Goal: Check status: Check status

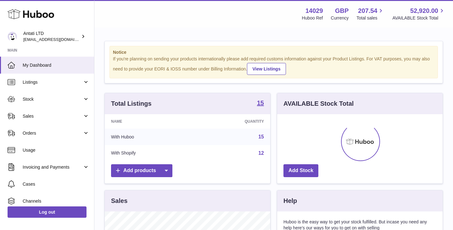
scroll to position [98, 165]
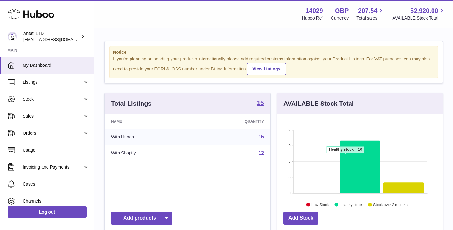
click at [345, 156] on icon at bounding box center [360, 167] width 41 height 52
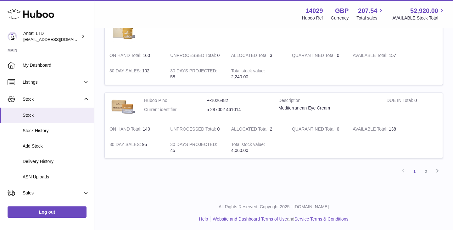
scroll to position [877, 0]
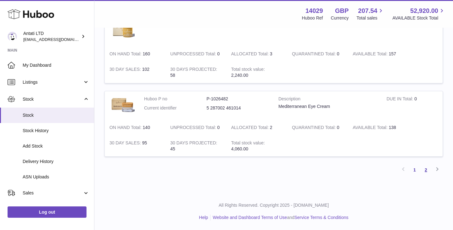
click at [426, 170] on link "2" at bounding box center [425, 169] width 11 height 11
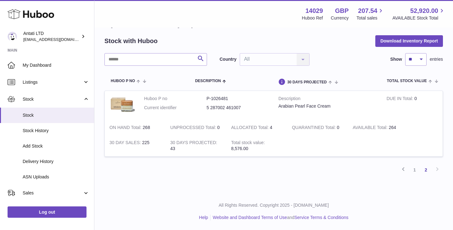
scroll to position [22, 0]
click at [416, 170] on link "1" at bounding box center [414, 169] width 11 height 11
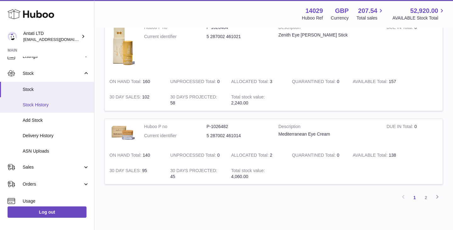
scroll to position [12, 0]
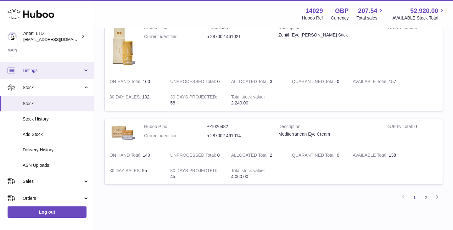
click at [58, 73] on link "Listings" at bounding box center [47, 70] width 94 height 17
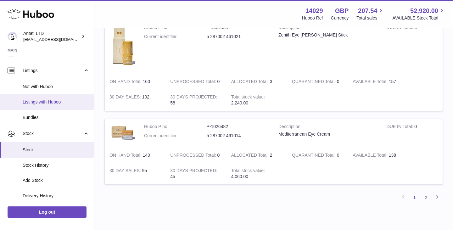
click at [44, 103] on span "Listings with Huboo" at bounding box center [56, 102] width 67 height 6
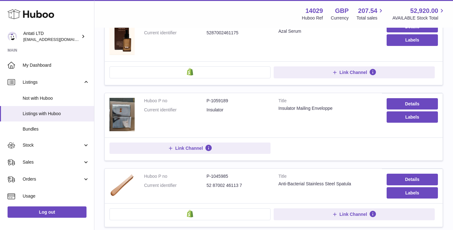
scroll to position [64, 0]
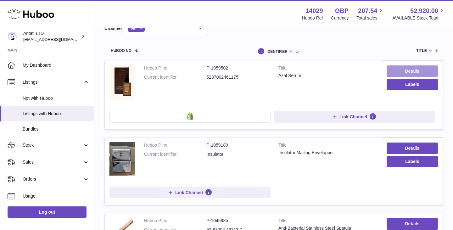
click at [399, 68] on link "Details" at bounding box center [411, 70] width 51 height 11
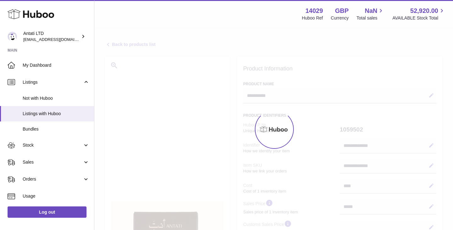
select select "***"
select select "****"
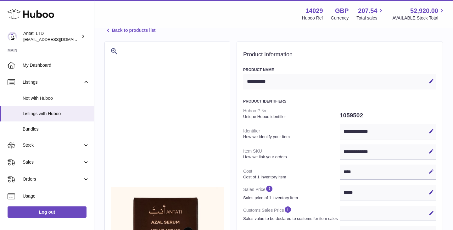
scroll to position [17, 0]
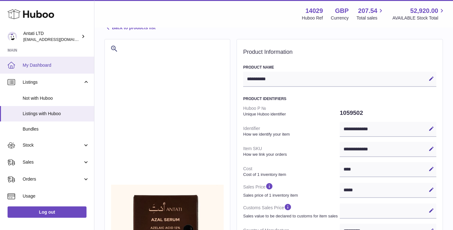
click at [35, 66] on span "My Dashboard" at bounding box center [56, 65] width 67 height 6
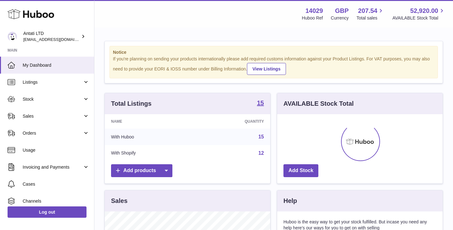
scroll to position [98, 165]
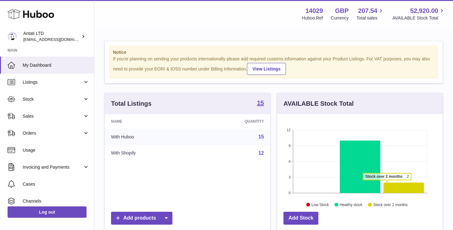
click at [366, 172] on icon at bounding box center [360, 167] width 41 height 52
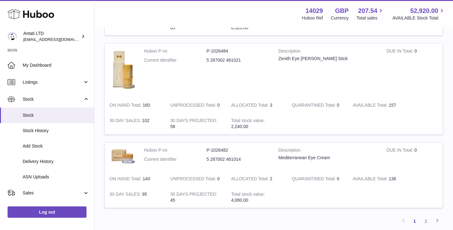
scroll to position [877, 0]
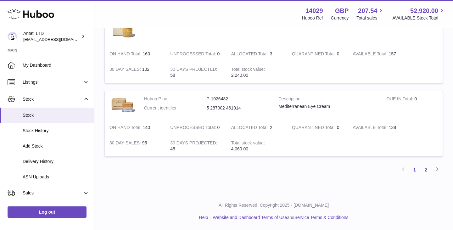
click at [428, 168] on link "2" at bounding box center [425, 169] width 11 height 11
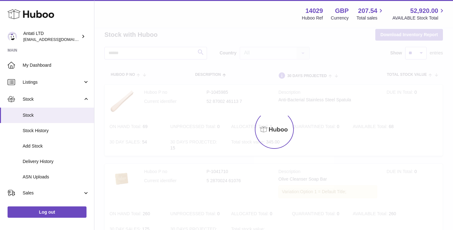
scroll to position [22, 0]
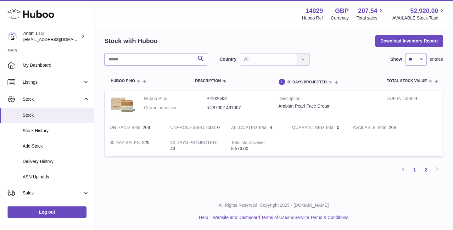
click at [416, 169] on link "1" at bounding box center [414, 169] width 11 height 11
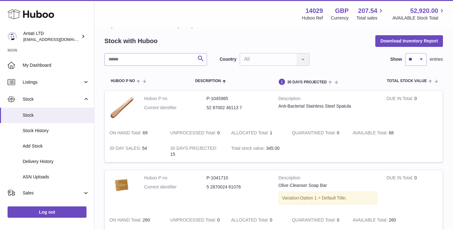
scroll to position [28, 0]
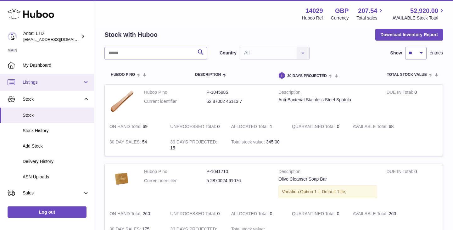
click at [60, 82] on span "Listings" at bounding box center [53, 82] width 60 height 6
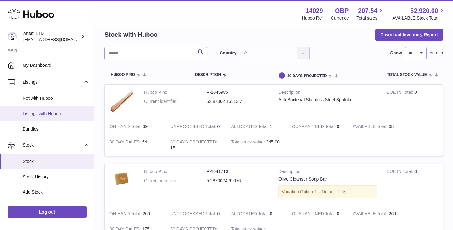
click at [46, 111] on span "Listings with Huboo" at bounding box center [56, 114] width 67 height 6
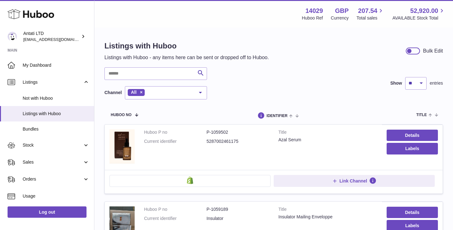
scroll to position [18, 0]
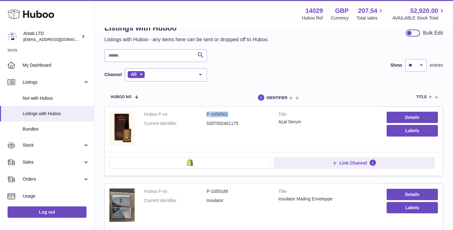
drag, startPoint x: 229, startPoint y: 114, endPoint x: 202, endPoint y: 114, distance: 27.7
click at [202, 114] on dl "Huboo P no P-1059502 Current identifier 5287002461175" at bounding box center [206, 120] width 125 height 18
copy dl "P-1059502"
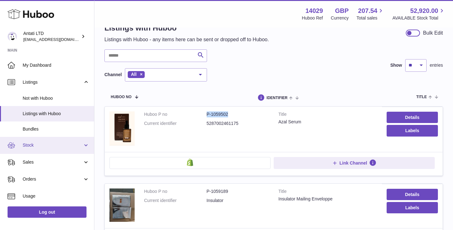
click at [56, 144] on span "Stock" at bounding box center [53, 145] width 60 height 6
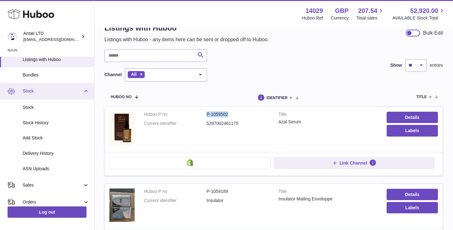
scroll to position [55, 0]
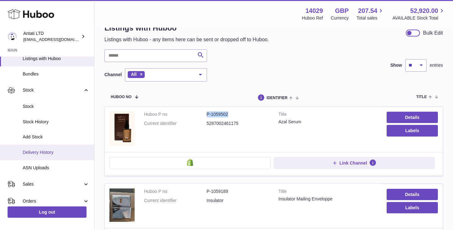
click at [51, 152] on span "Delivery History" at bounding box center [56, 152] width 67 height 6
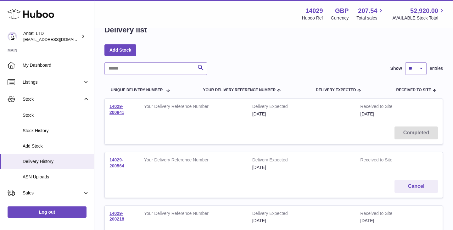
scroll to position [23, 0]
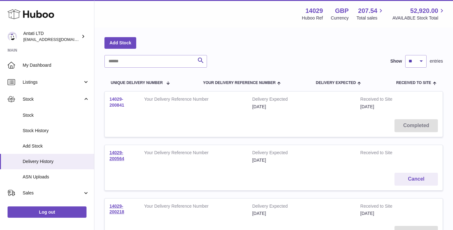
drag, startPoint x: 130, startPoint y: 105, endPoint x: 109, endPoint y: 99, distance: 21.1
click at [109, 99] on td "14029-200841" at bounding box center [122, 102] width 35 height 23
copy link "14029-200841"
click at [231, 65] on div "Search Show ** ** ** *** entries" at bounding box center [273, 61] width 338 height 13
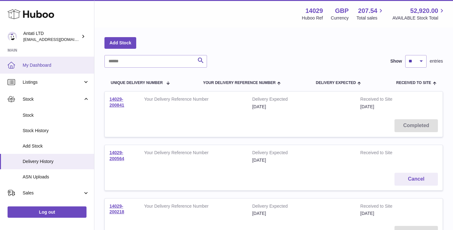
click at [39, 64] on span "My Dashboard" at bounding box center [56, 65] width 67 height 6
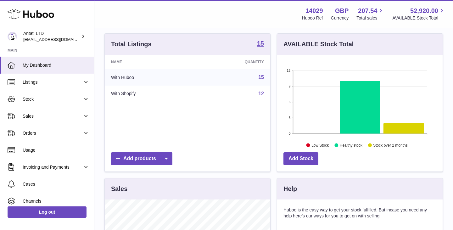
scroll to position [73, 0]
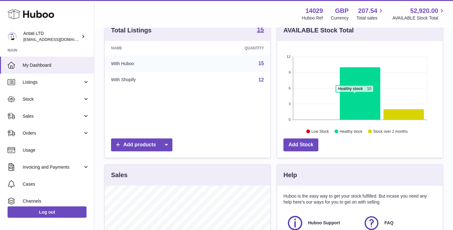
click at [354, 95] on icon at bounding box center [360, 93] width 41 height 52
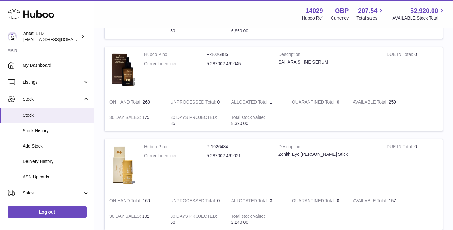
scroll to position [724, 0]
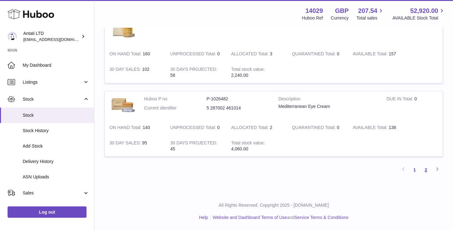
click at [426, 168] on link "2" at bounding box center [425, 169] width 11 height 11
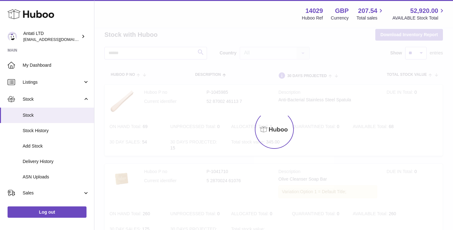
scroll to position [22, 0]
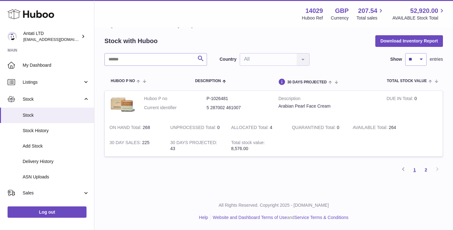
click at [413, 170] on link "1" at bounding box center [414, 169] width 11 height 11
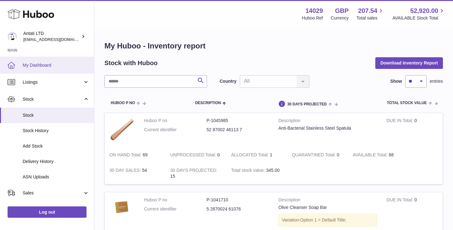
click at [56, 72] on link "My Dashboard" at bounding box center [47, 65] width 94 height 17
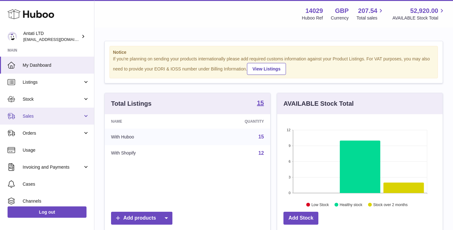
click at [79, 115] on span "Sales" at bounding box center [53, 116] width 60 height 6
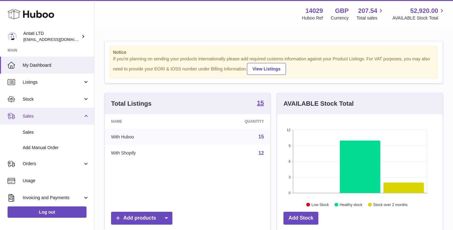
click at [79, 115] on span "Sales" at bounding box center [53, 116] width 60 height 6
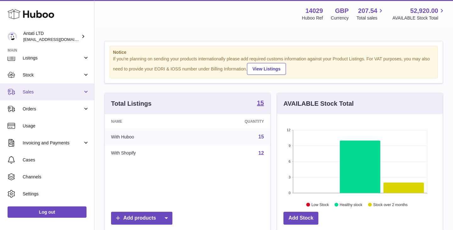
scroll to position [28, 0]
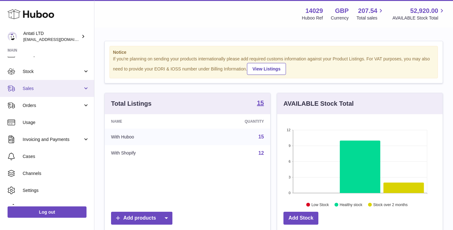
click at [70, 90] on span "Sales" at bounding box center [53, 89] width 60 height 6
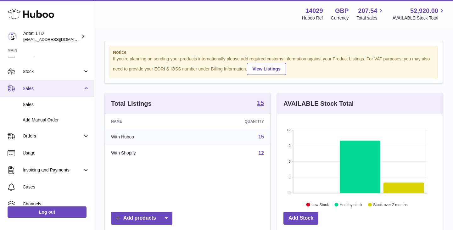
scroll to position [0, 0]
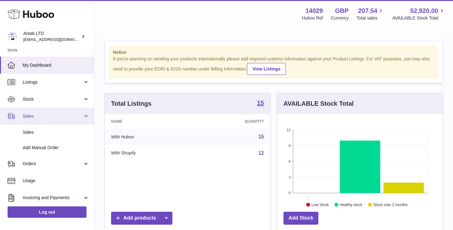
click at [84, 115] on link "Sales" at bounding box center [47, 116] width 94 height 17
